Goal: Share content

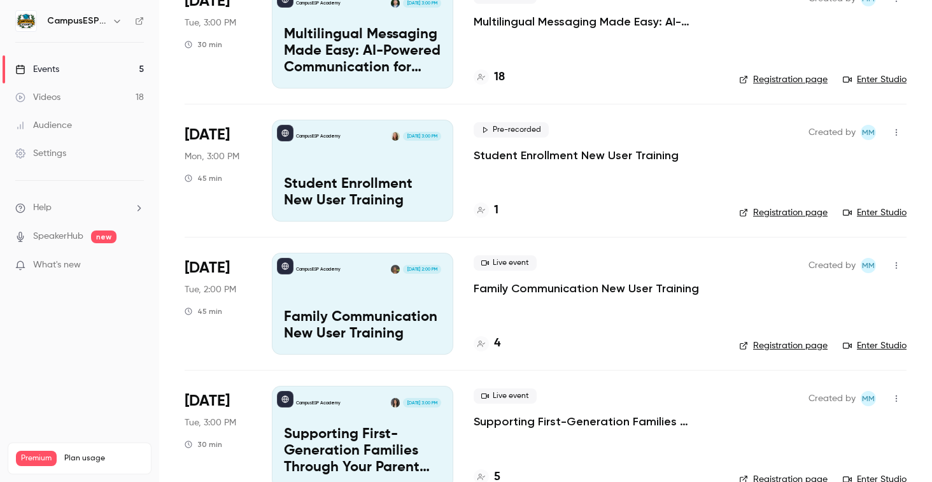
scroll to position [286, 0]
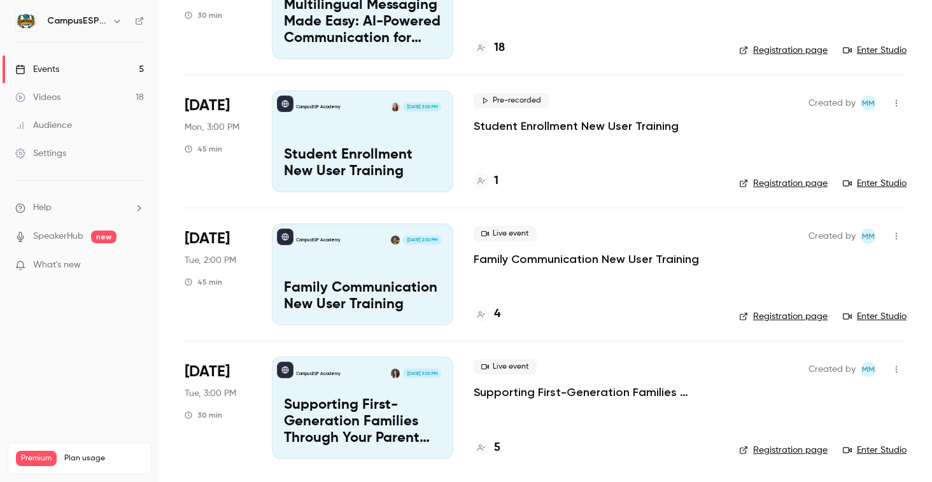
click at [354, 142] on div "CampusESP Academy [DATE] 3:00 PM Student Enrollment New User Training" at bounding box center [362, 141] width 181 height 102
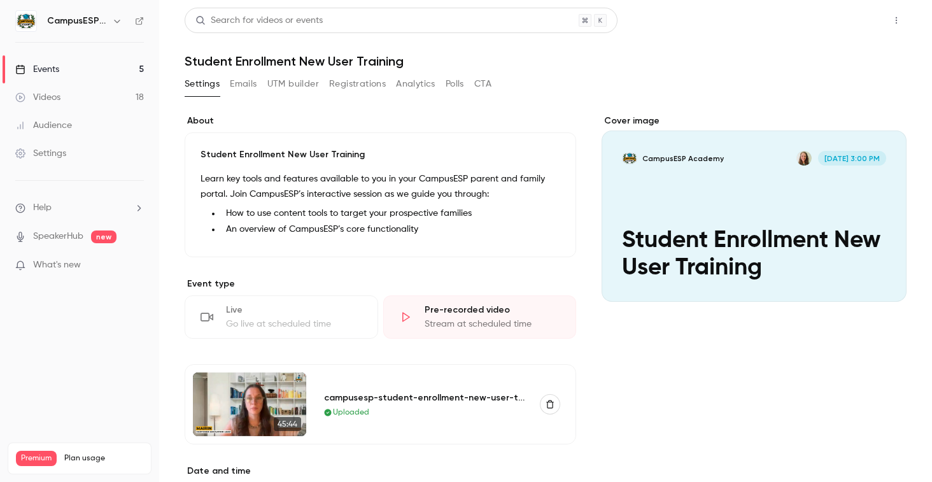
click at [831, 24] on button "Share" at bounding box center [850, 20] width 50 height 25
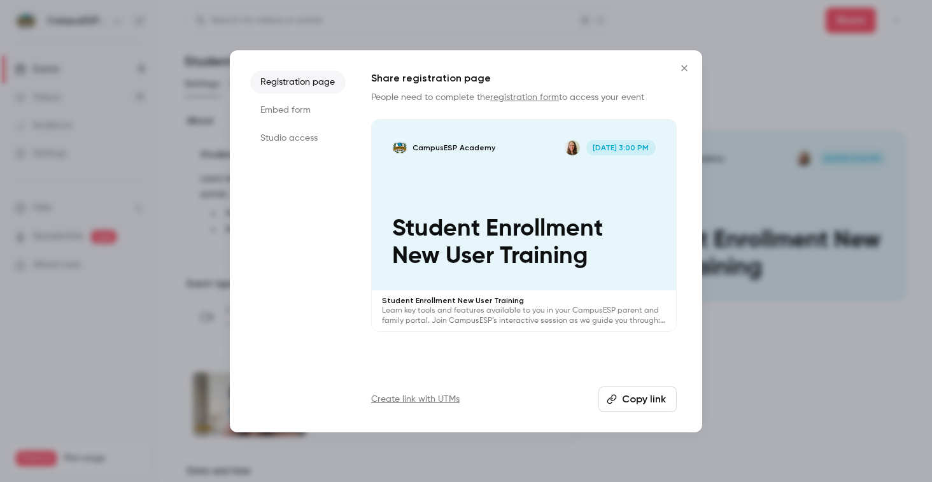
click at [645, 399] on button "Copy link" at bounding box center [637, 398] width 78 height 25
click at [687, 69] on icon "Close" at bounding box center [683, 68] width 15 height 10
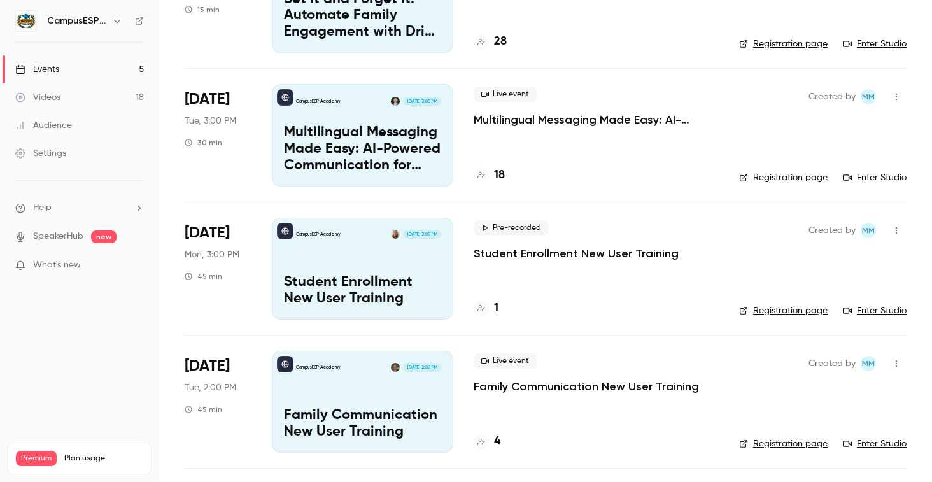
scroll to position [204, 0]
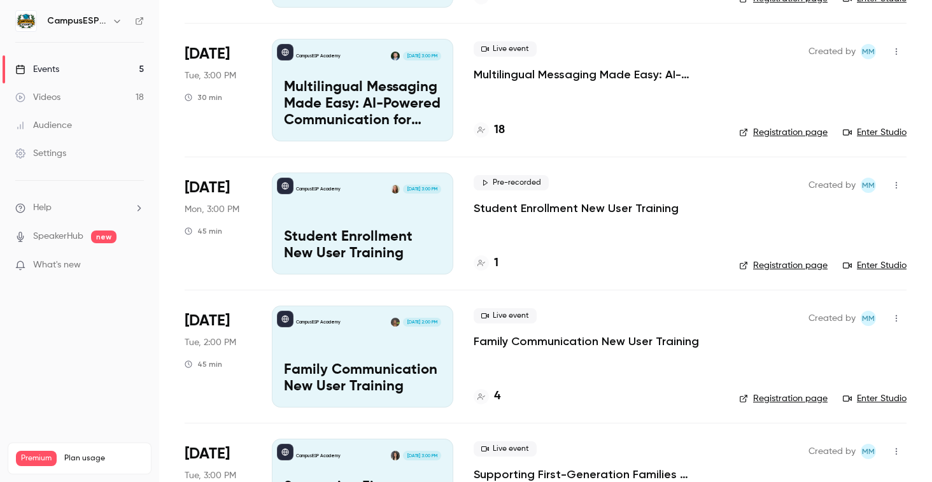
click at [384, 362] on p "Family Communication New User Training" at bounding box center [362, 378] width 157 height 33
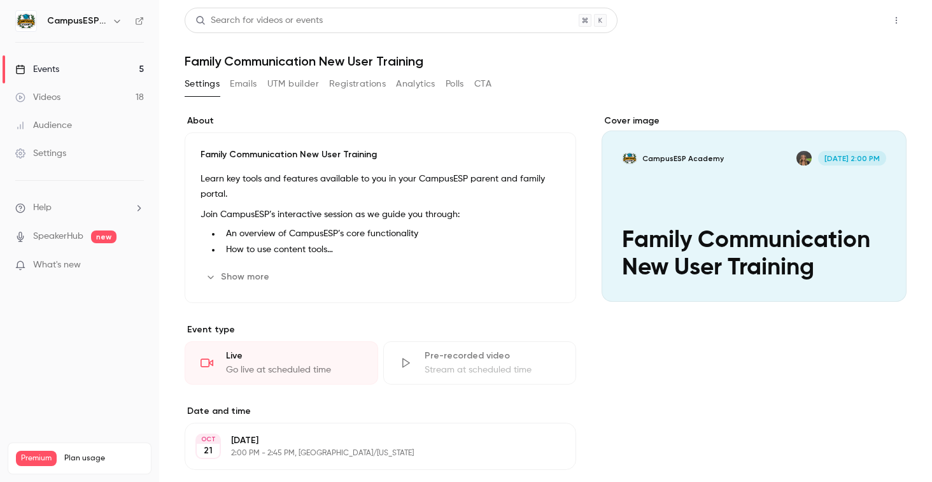
click at [842, 17] on button "Share" at bounding box center [850, 20] width 50 height 25
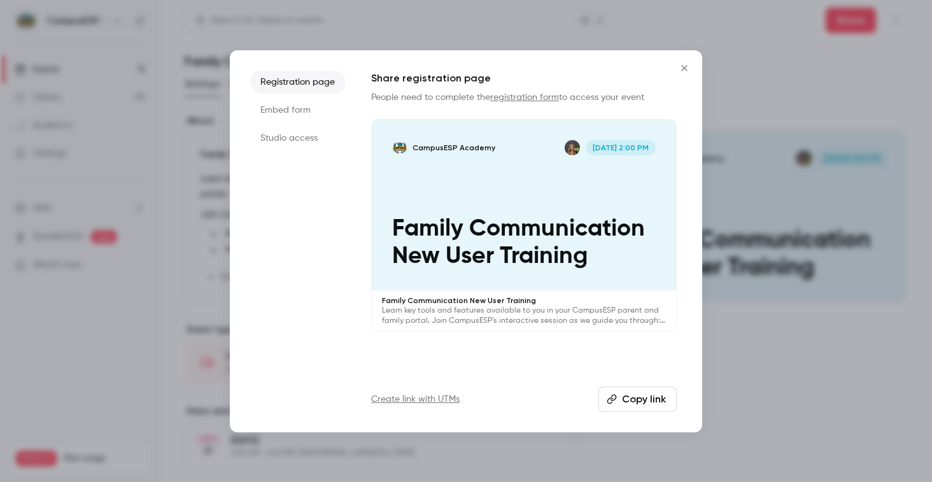
click at [641, 398] on button "Copy link" at bounding box center [637, 398] width 78 height 25
click at [683, 70] on icon "Close" at bounding box center [683, 68] width 15 height 10
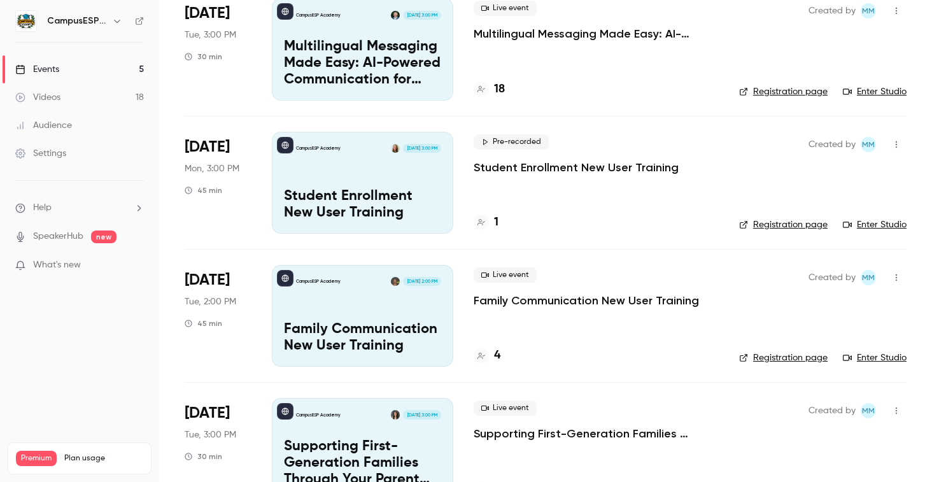
click at [381, 334] on p "Family Communication New User Training" at bounding box center [362, 337] width 157 height 33
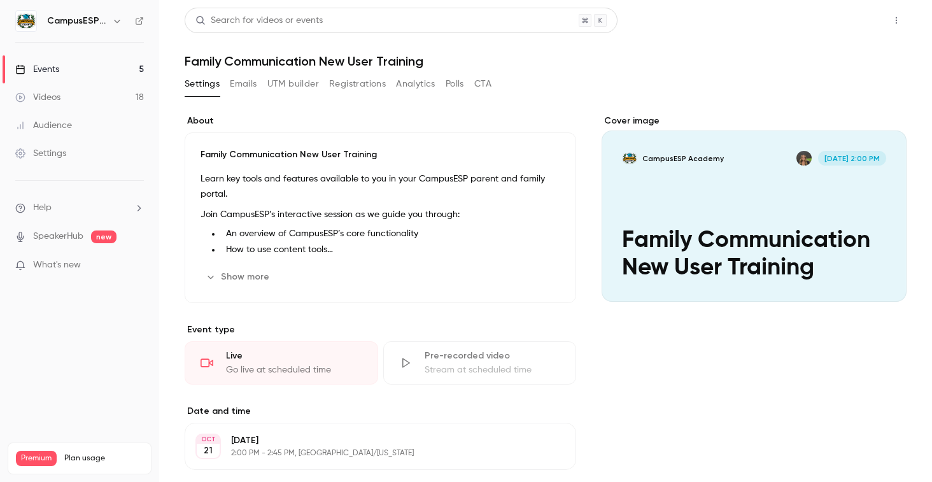
click at [844, 20] on button "Share" at bounding box center [850, 20] width 50 height 25
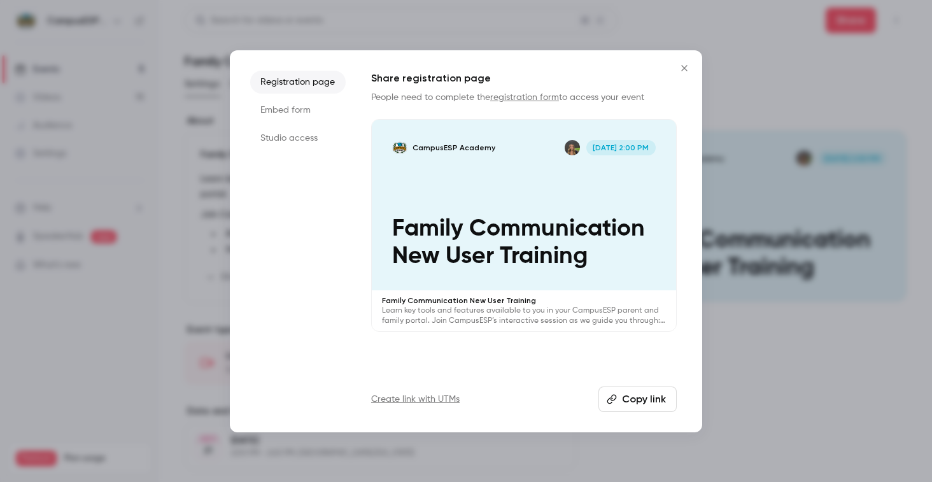
click at [621, 395] on button "Copy link" at bounding box center [637, 398] width 78 height 25
click at [686, 63] on icon "Close" at bounding box center [683, 68] width 15 height 10
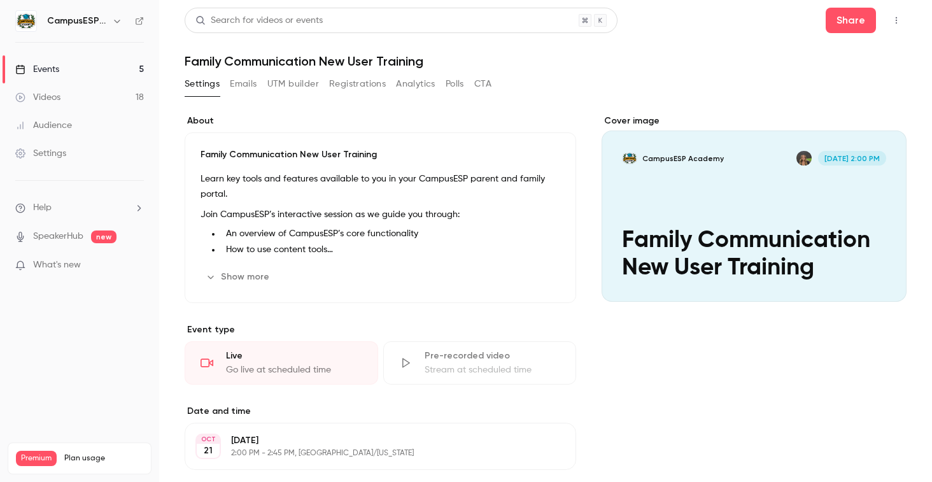
click at [67, 65] on link "Events 5" at bounding box center [79, 69] width 159 height 28
